Goal: Task Accomplishment & Management: Complete application form

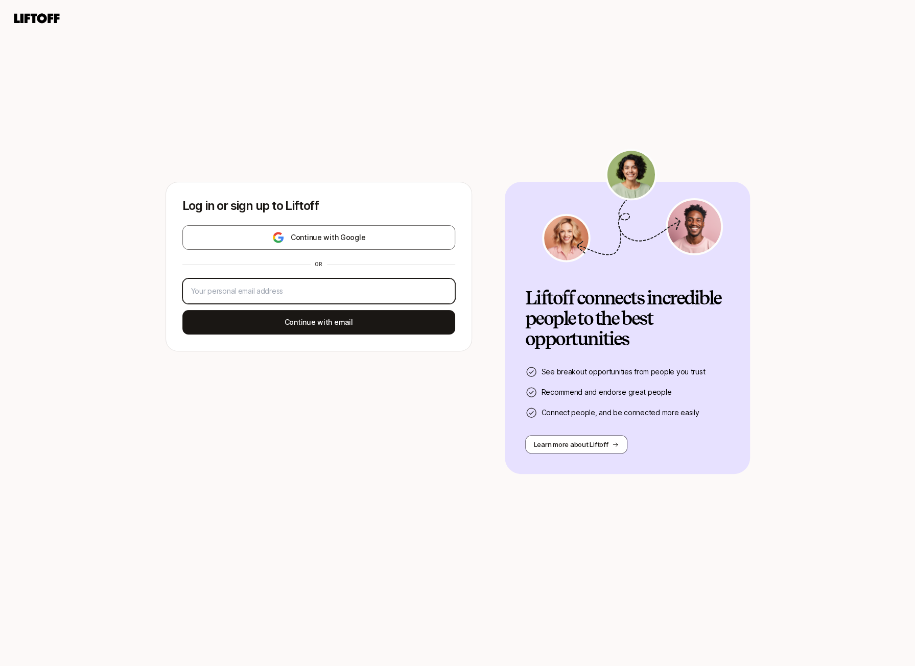
click at [232, 286] on input "email" at bounding box center [318, 291] width 255 height 12
paste input "[PERSON_NAME][EMAIL_ADDRESS][DOMAIN_NAME]"
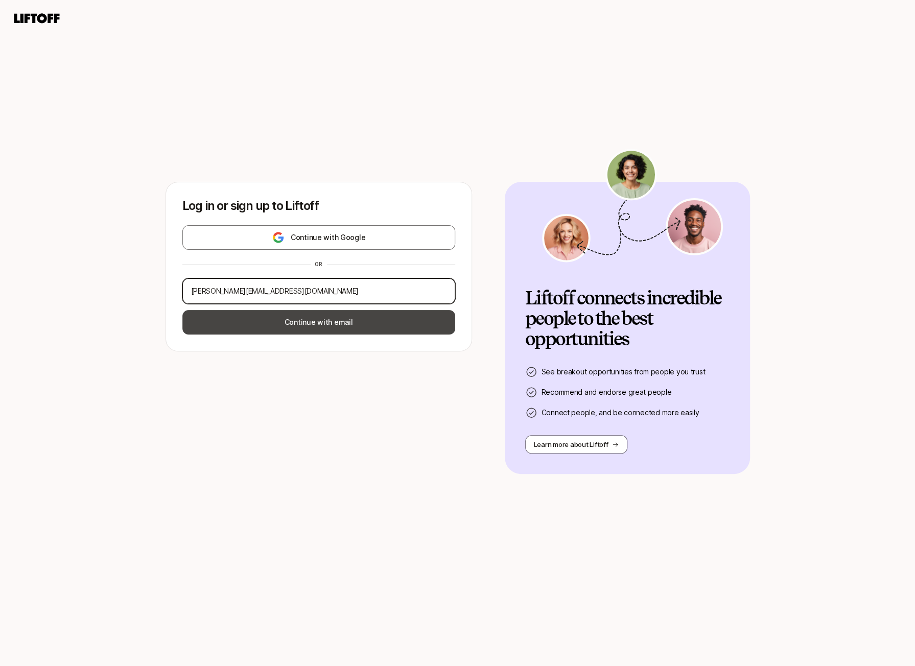
type input "[PERSON_NAME][EMAIL_ADDRESS][DOMAIN_NAME]"
click at [258, 321] on button "Continue with email" at bounding box center [318, 322] width 273 height 25
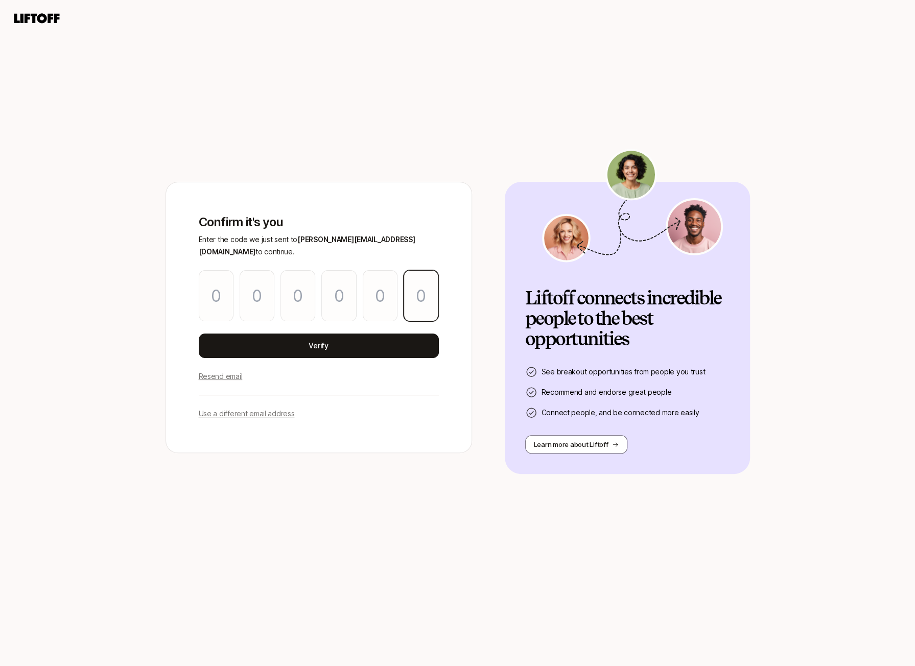
paste input "8"
type input "7"
type input "8"
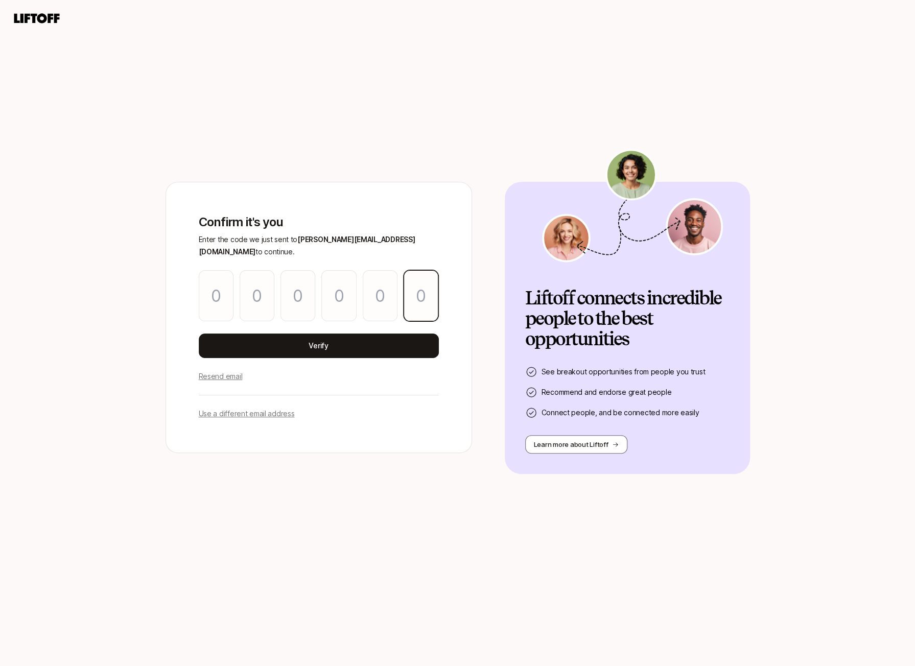
type input "5"
type input "8"
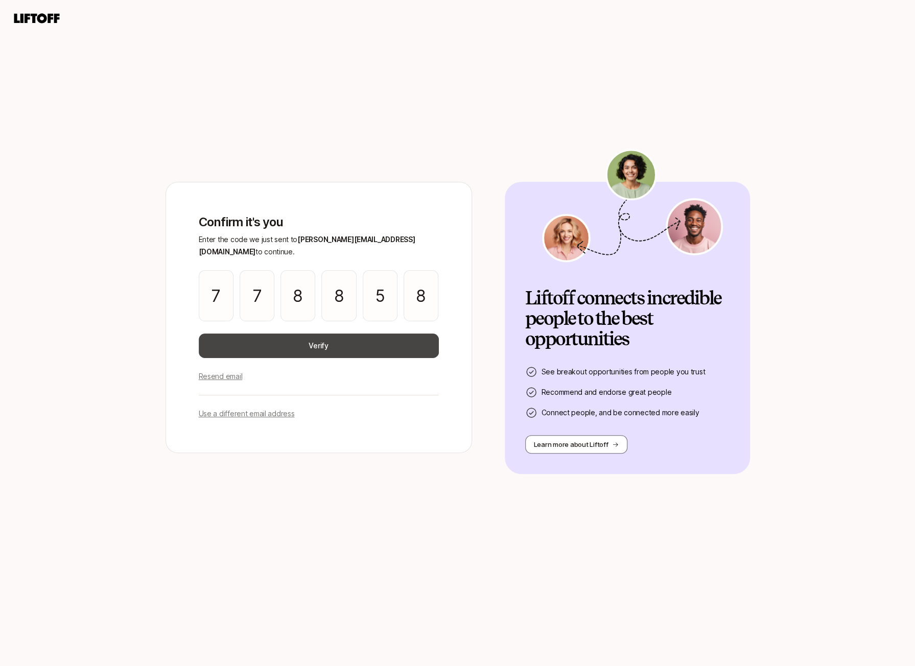
click at [386, 341] on button "Verify" at bounding box center [319, 346] width 240 height 25
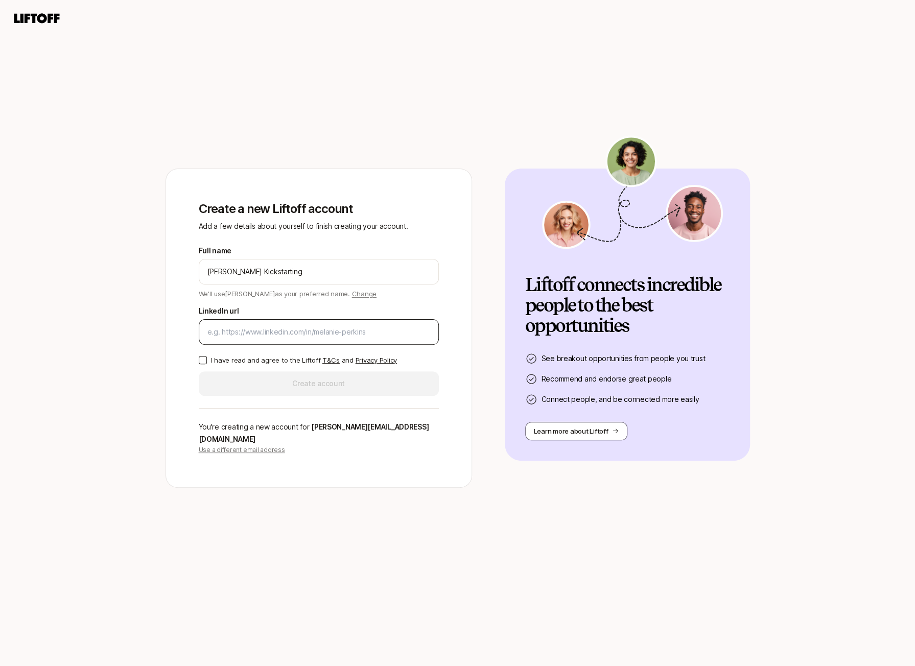
type input "[PERSON_NAME] Kickstarting"
click at [262, 334] on input "LinkedIn url" at bounding box center [318, 332] width 223 height 12
paste input "[URL][DOMAIN_NAME][PERSON_NAME]"
type input "[URL][DOMAIN_NAME][PERSON_NAME]"
click at [205, 364] on button "I have read and agree to the Liftoff T&Cs and Privacy Policy" at bounding box center [203, 360] width 8 height 8
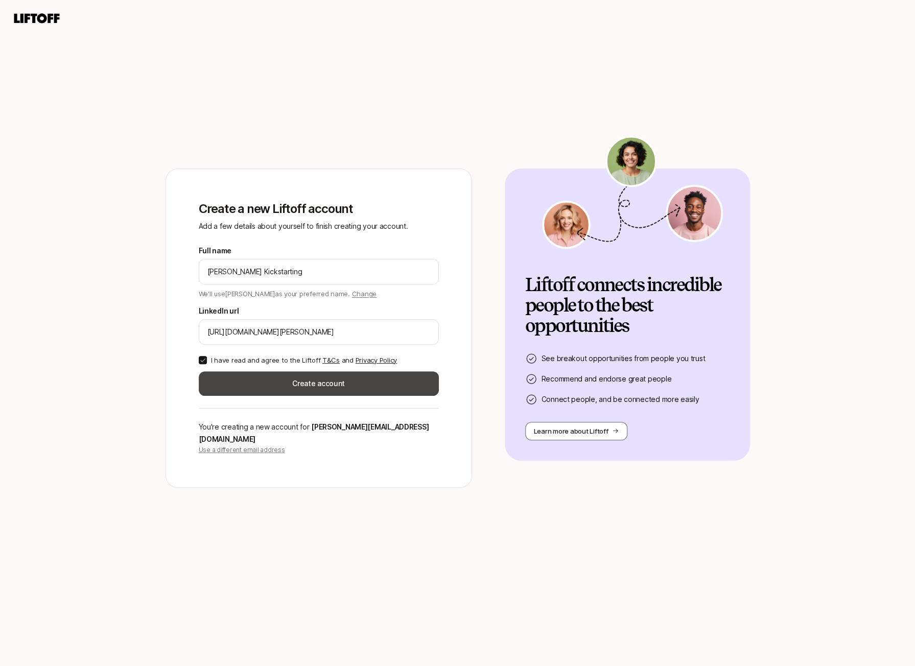
click at [229, 384] on button "Create account" at bounding box center [319, 383] width 240 height 25
